Goal: Task Accomplishment & Management: Manage account settings

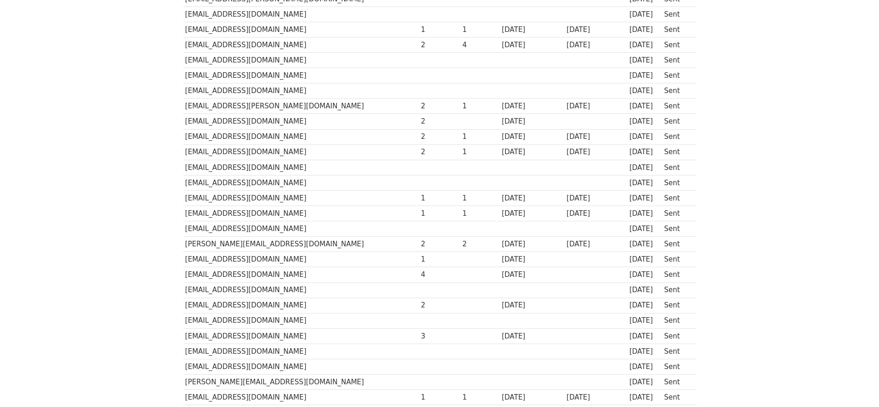
scroll to position [400, 0]
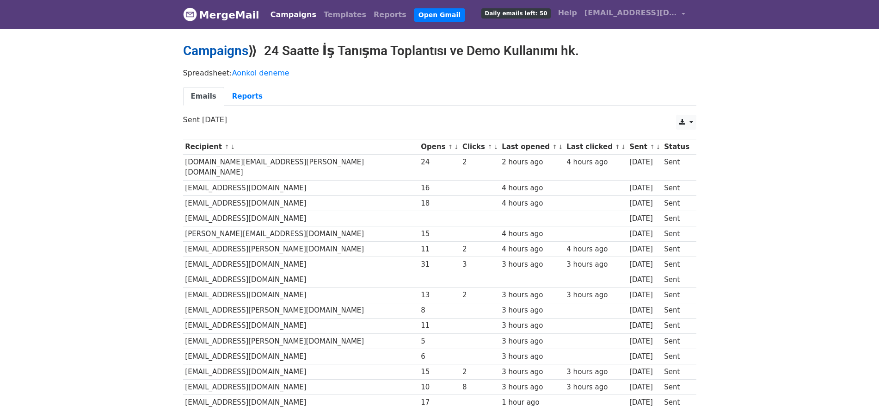
click at [234, 52] on link "Campaigns" at bounding box center [215, 50] width 65 height 15
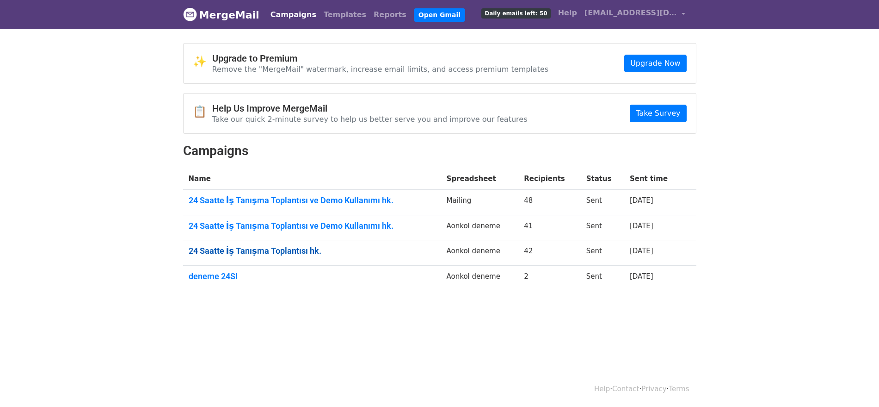
click at [290, 253] on link "24 Saatte İş Tanışma Toplantısı hk." at bounding box center [312, 251] width 247 height 10
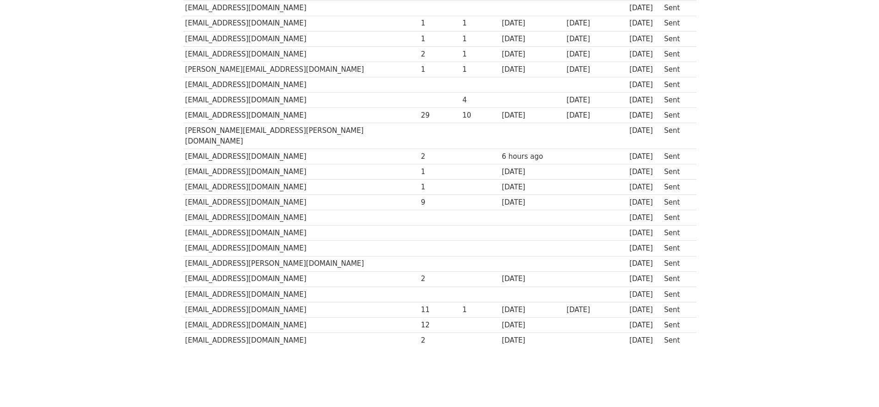
scroll to position [473, 0]
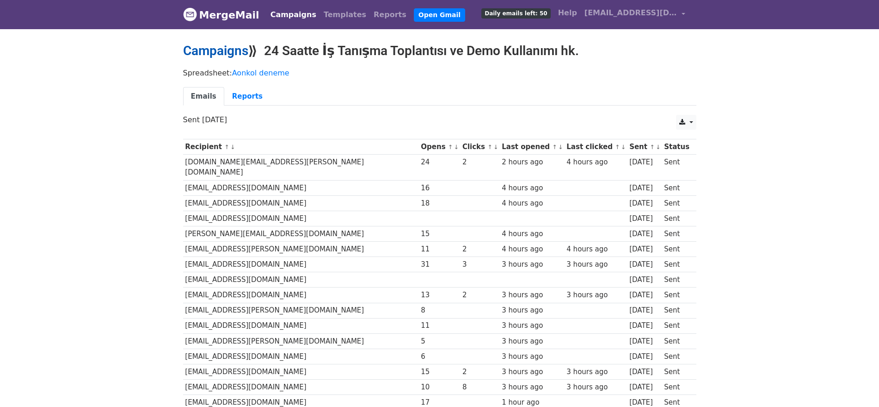
click at [212, 45] on link "Campaigns" at bounding box center [215, 50] width 65 height 15
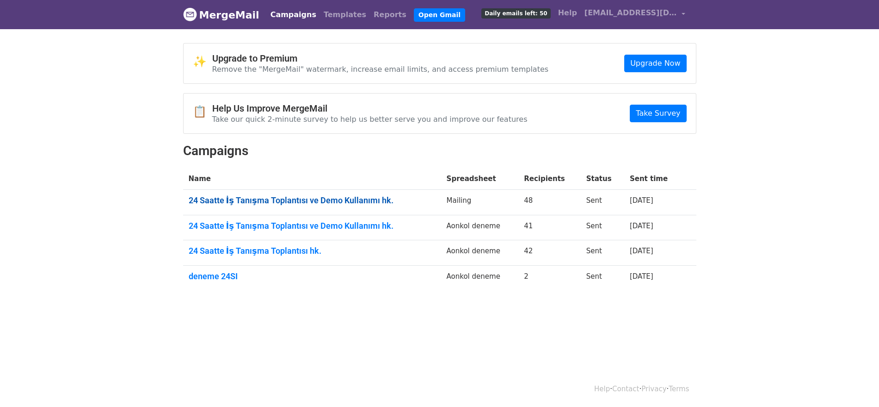
click at [350, 197] on link "24 Saatte İş Tanışma Toplantısı ve Demo Kullanımı hk." at bounding box center [312, 200] width 247 height 10
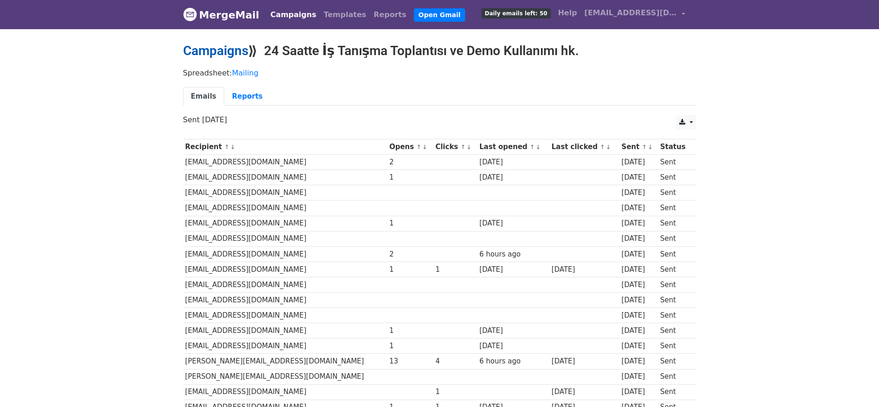
click at [209, 47] on link "Campaigns" at bounding box center [215, 50] width 65 height 15
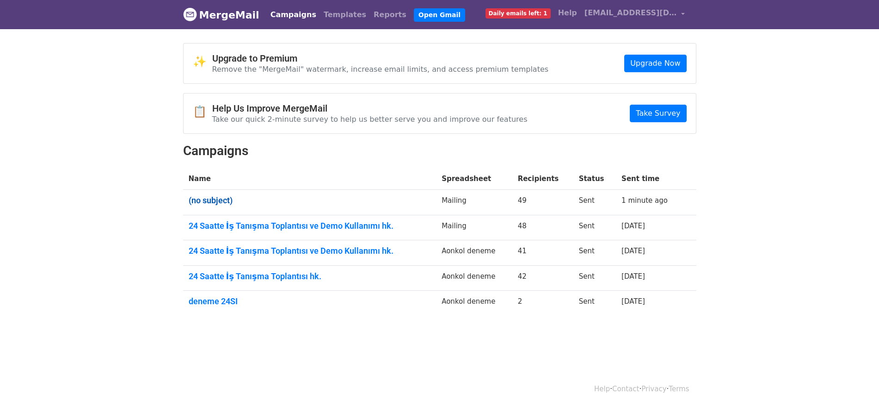
click at [218, 201] on link "(no subject)" at bounding box center [310, 200] width 242 height 10
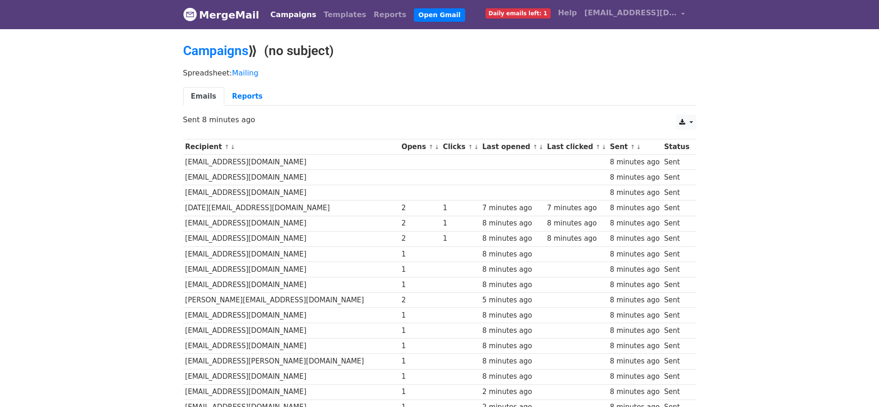
click at [248, 17] on link "MergeMail" at bounding box center [221, 14] width 76 height 19
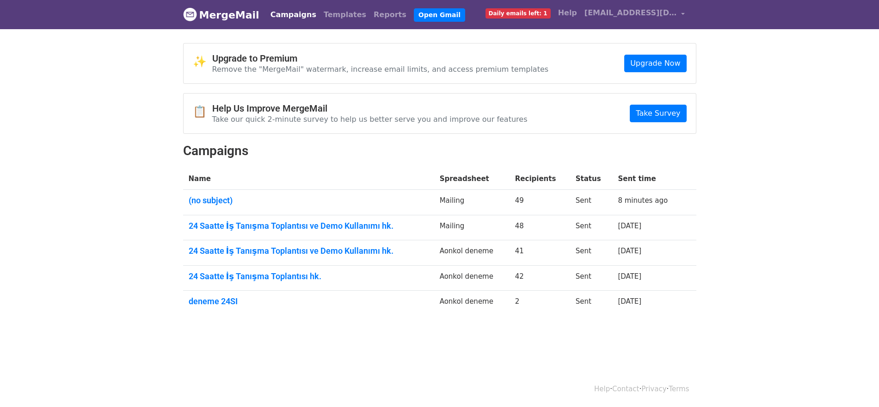
drag, startPoint x: 223, startPoint y: 202, endPoint x: 173, endPoint y: 208, distance: 50.4
click at [162, 214] on body "MergeMail Campaigns Templates Reports Open Gmail Daily emails left: 1 Help abdu…" at bounding box center [439, 180] width 879 height 360
click at [211, 199] on link "(no subject)" at bounding box center [309, 200] width 240 height 10
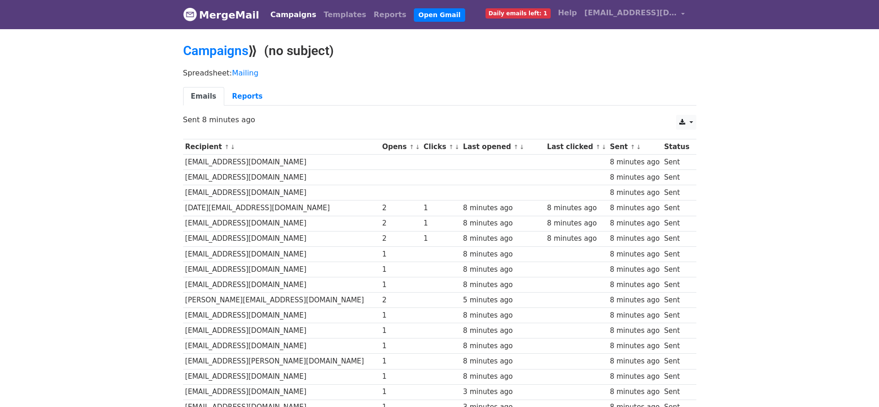
click at [328, 45] on h2 "Campaigns ⟫ (no subject)" at bounding box center [439, 51] width 513 height 16
click at [240, 93] on link "Reports" at bounding box center [247, 96] width 46 height 19
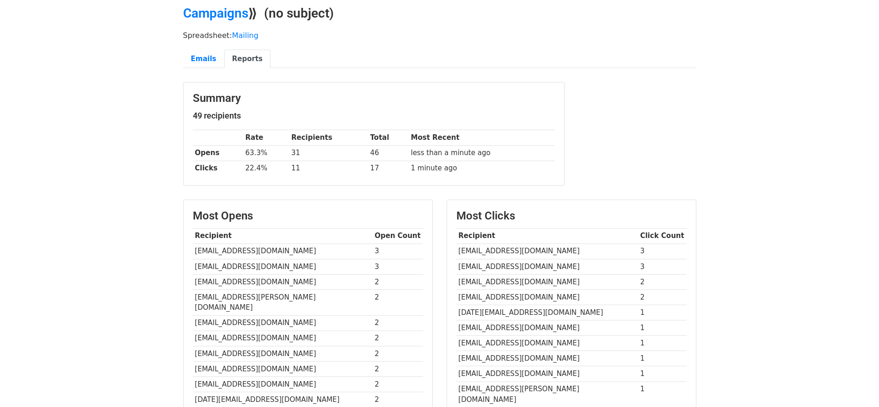
scroll to position [58, 0]
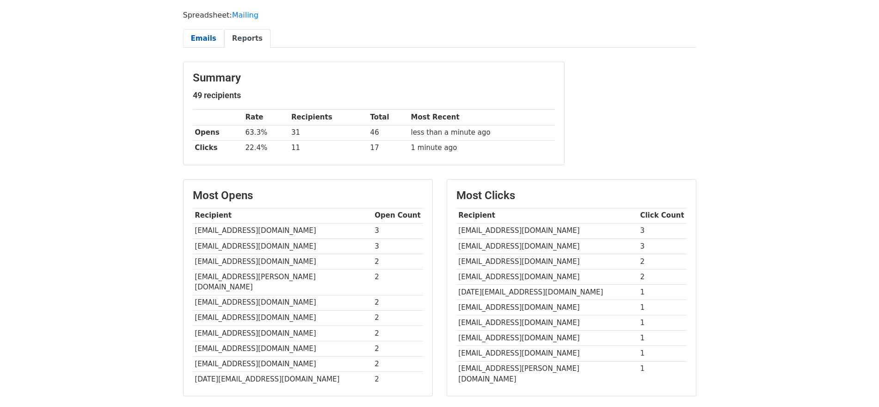
click at [198, 31] on link "Emails" at bounding box center [203, 38] width 41 height 19
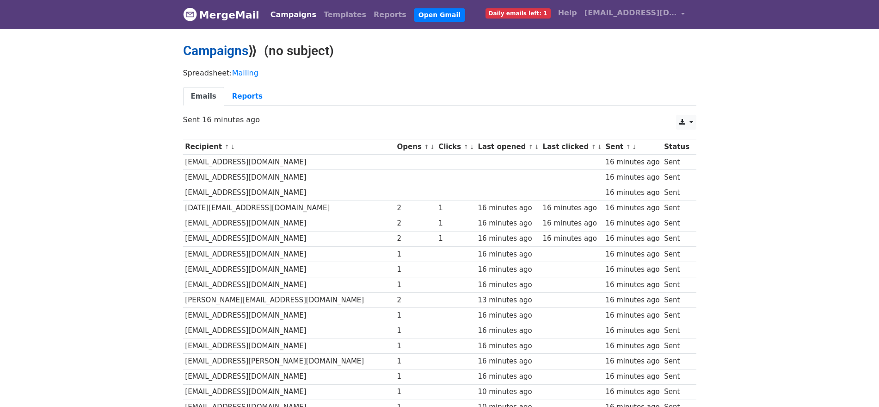
click at [240, 49] on link "Campaigns" at bounding box center [215, 50] width 65 height 15
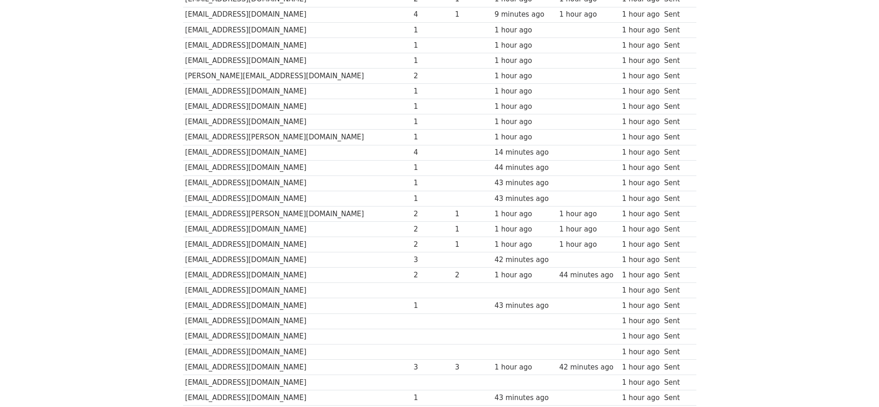
scroll to position [578, 0]
